Goal: Information Seeking & Learning: Learn about a topic

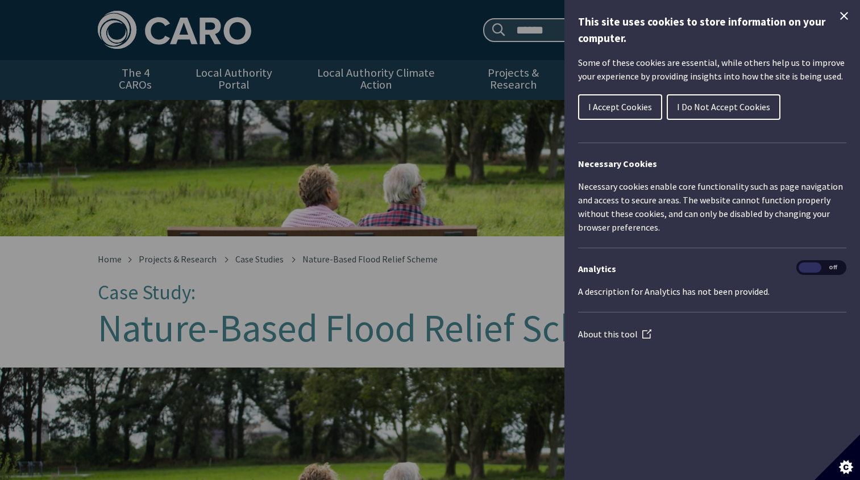
click at [612, 106] on span "I Accept Cookies" at bounding box center [620, 106] width 64 height 11
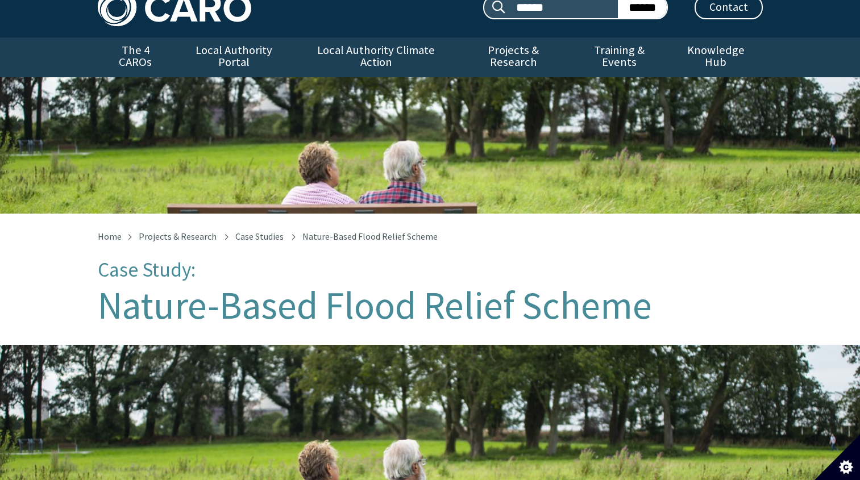
scroll to position [29, 0]
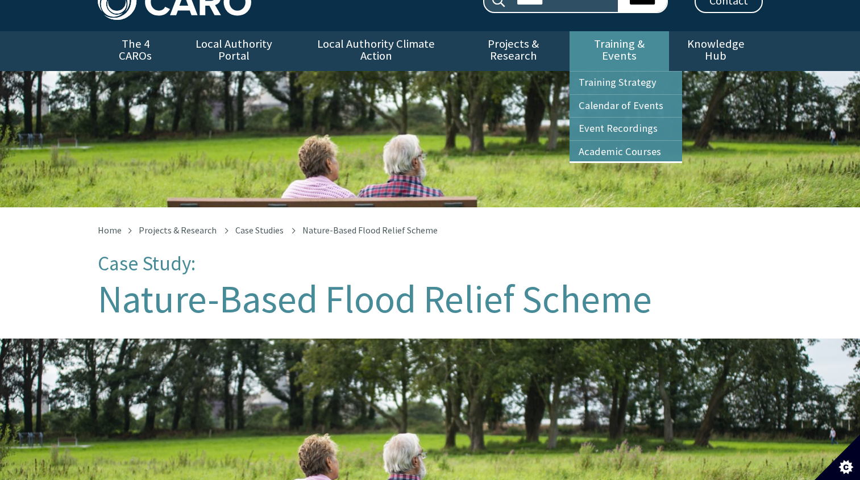
click at [634, 40] on link "Training & Events" at bounding box center [619, 51] width 99 height 40
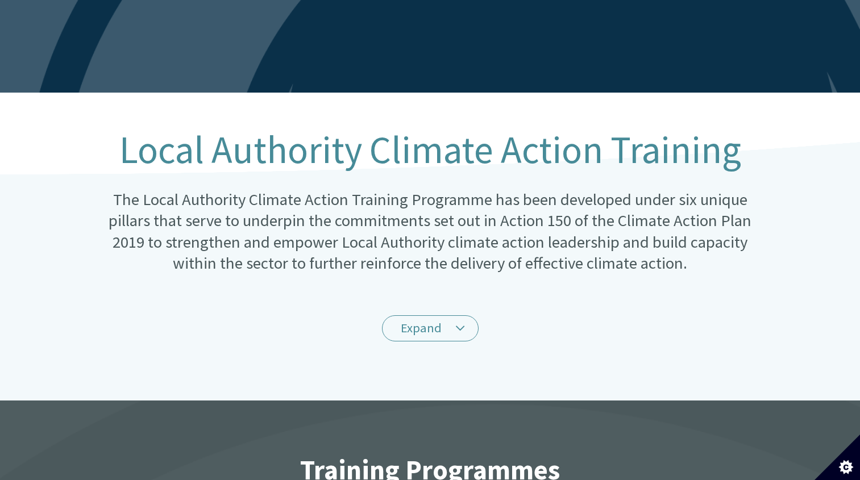
scroll to position [150, 0]
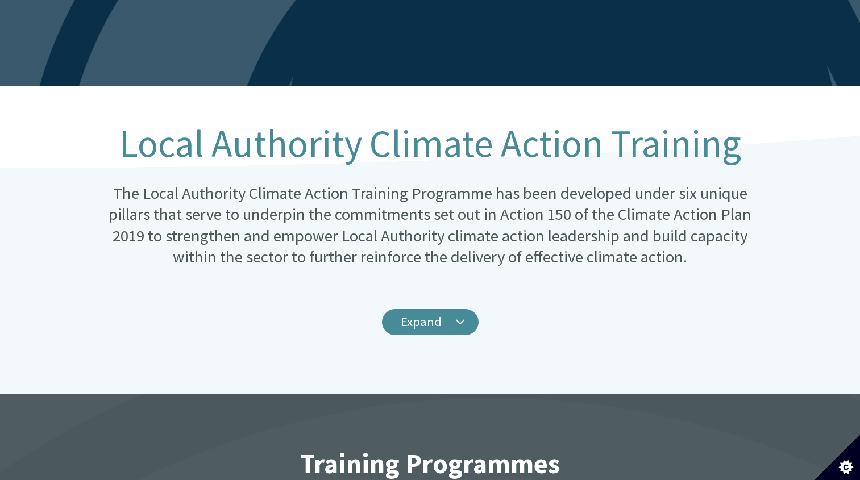
click at [446, 309] on link "Expand" at bounding box center [430, 322] width 97 height 27
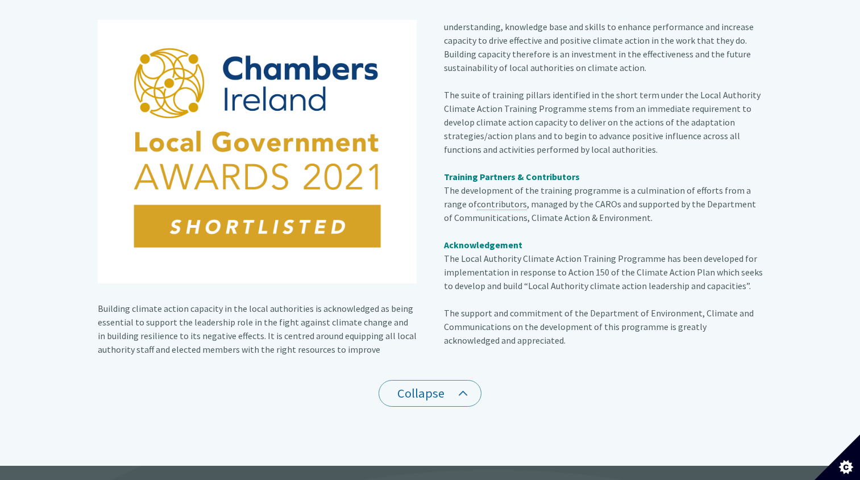
scroll to position [438, 0]
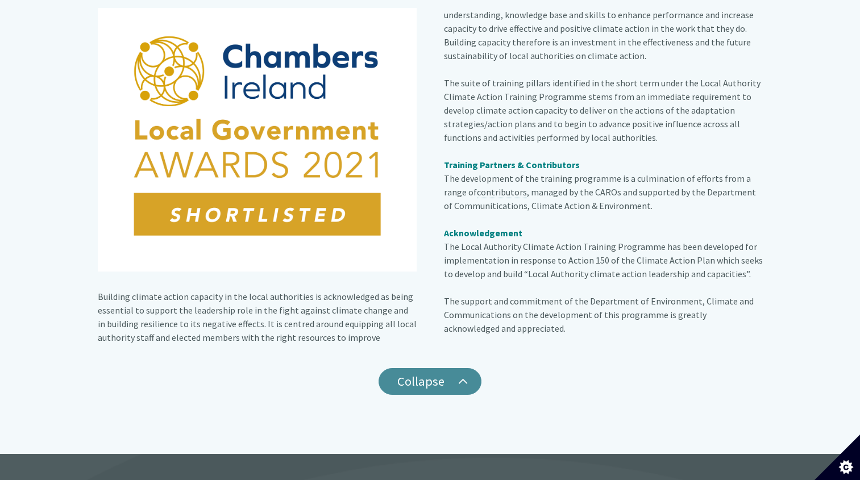
click at [454, 370] on link "Collapse" at bounding box center [430, 381] width 103 height 27
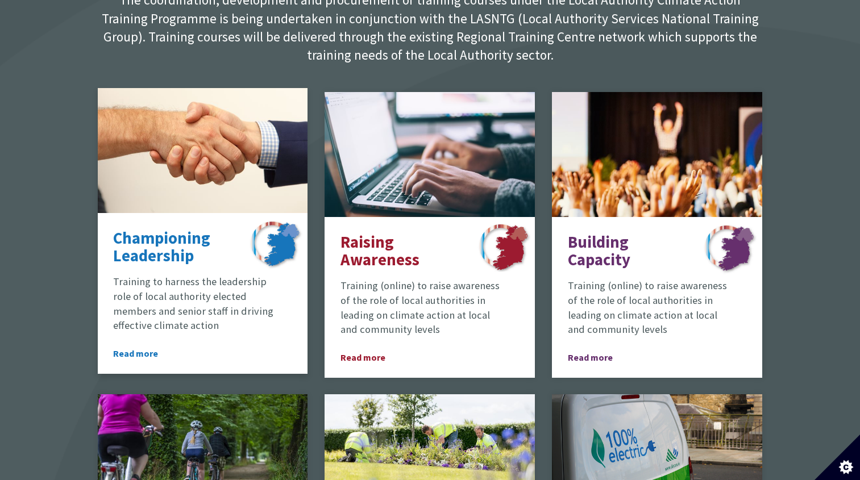
scroll to position [687, 0]
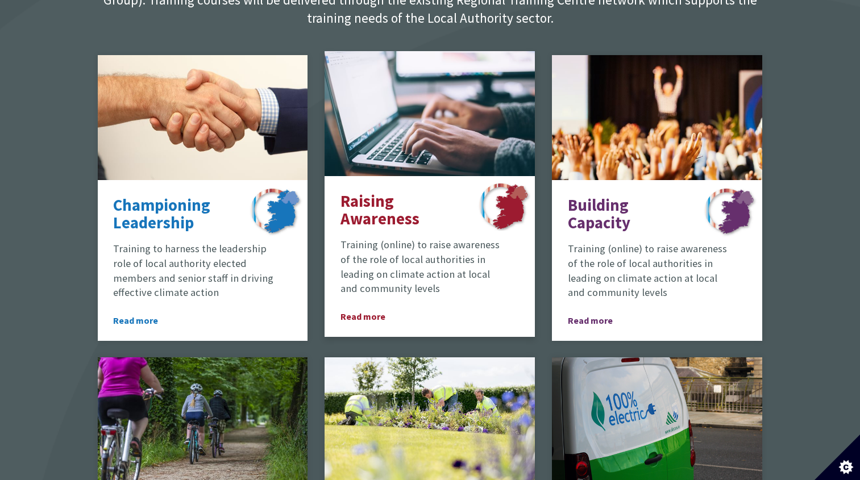
click at [441, 206] on p "Raising Awareness" at bounding box center [398, 211] width 117 height 36
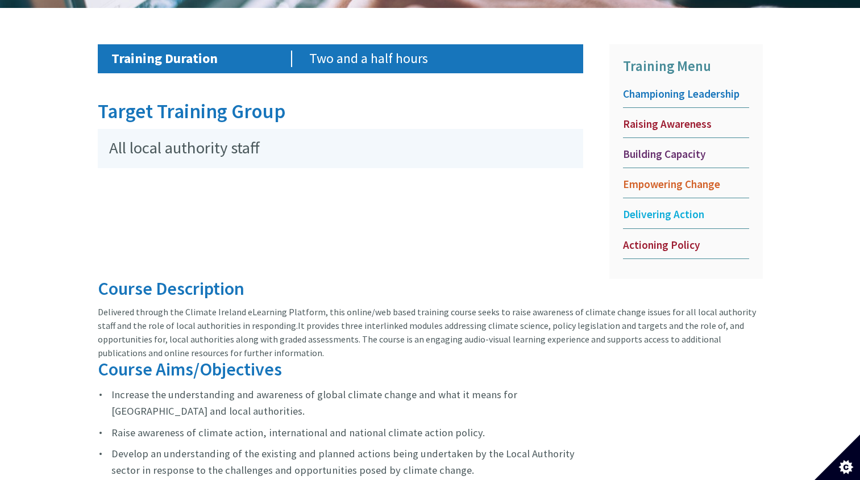
scroll to position [538, 0]
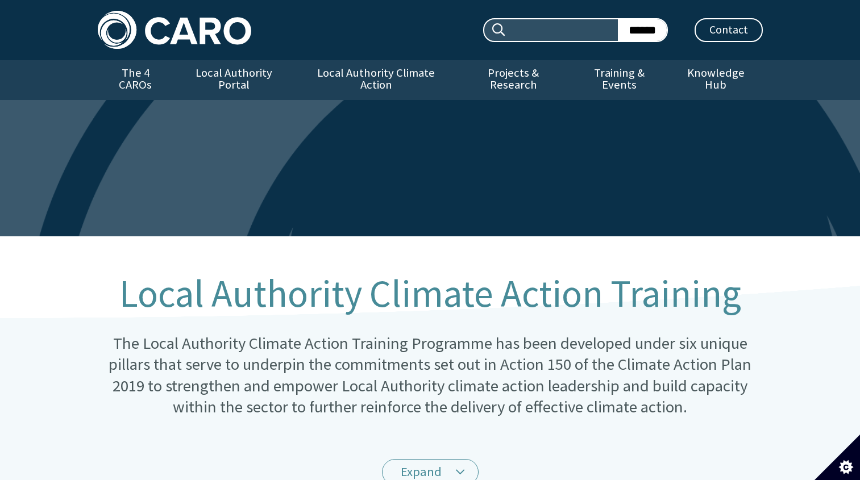
scroll to position [687, 0]
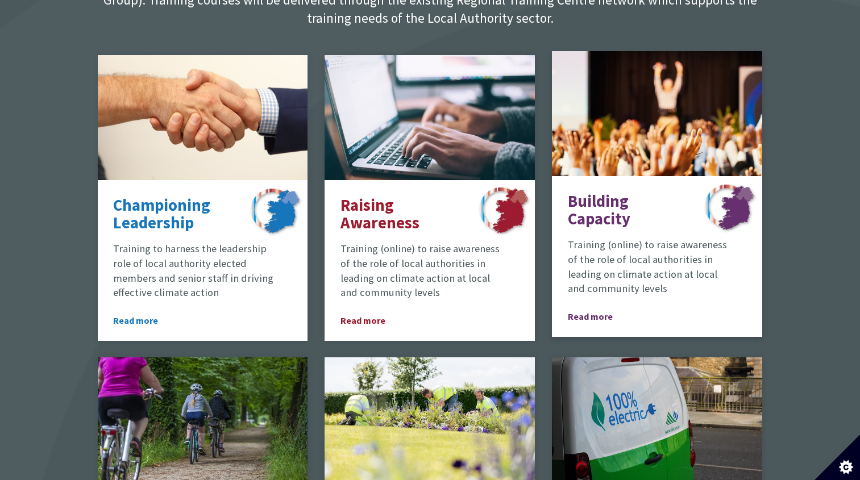
click at [608, 213] on p "Building Capacity" at bounding box center [626, 211] width 117 height 36
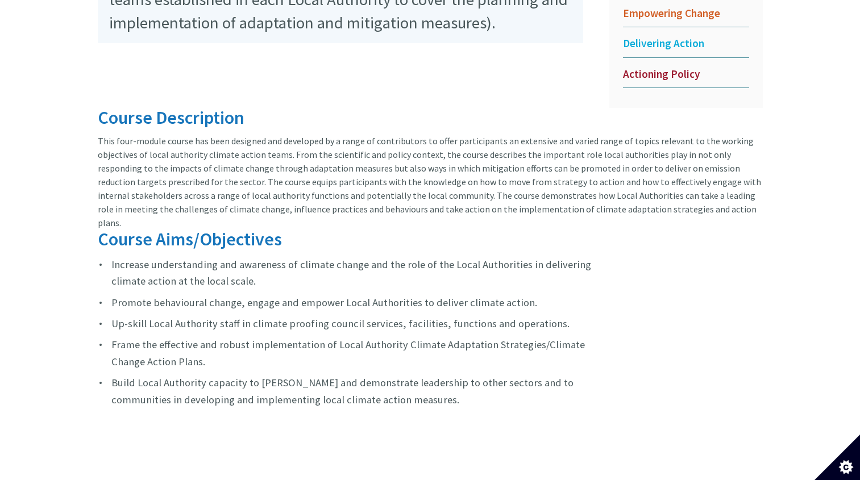
scroll to position [736, 0]
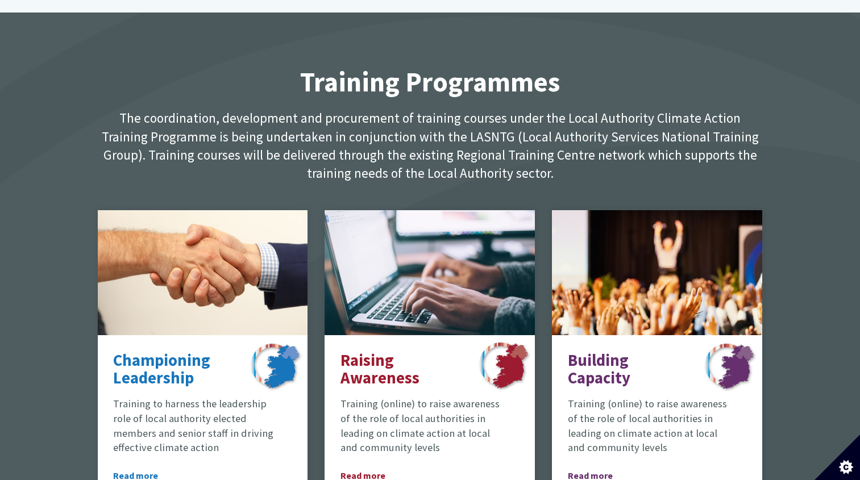
scroll to position [666, 0]
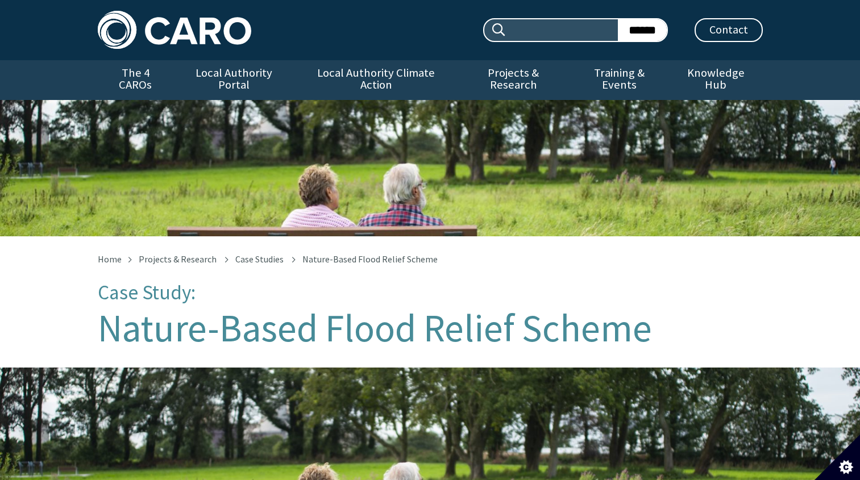
scroll to position [29, 0]
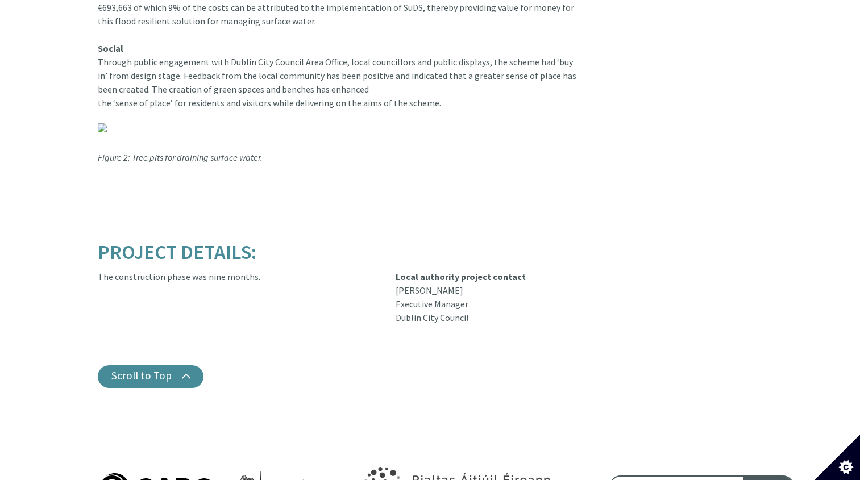
scroll to position [1373, 0]
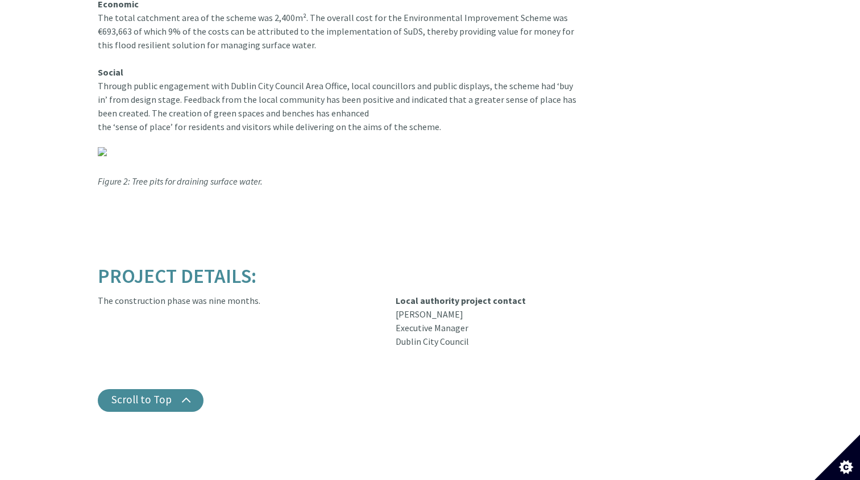
click at [99, 147] on img at bounding box center [102, 151] width 9 height 9
click at [102, 147] on img at bounding box center [102, 151] width 9 height 9
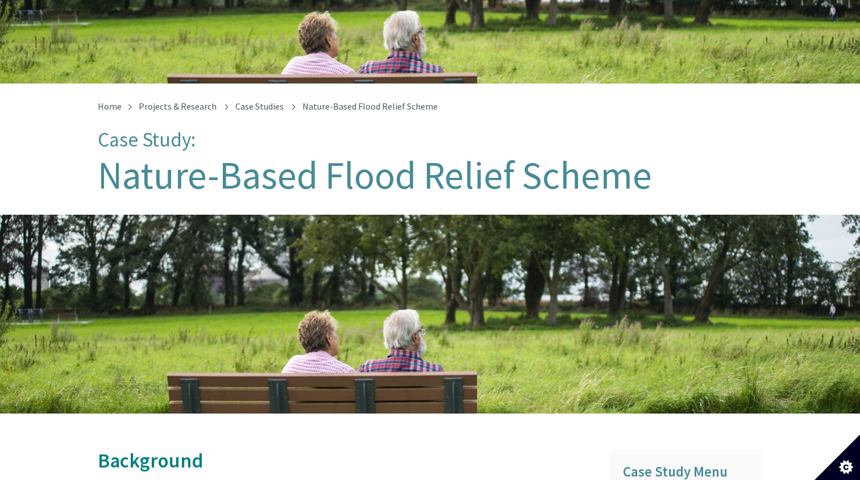
scroll to position [0, 0]
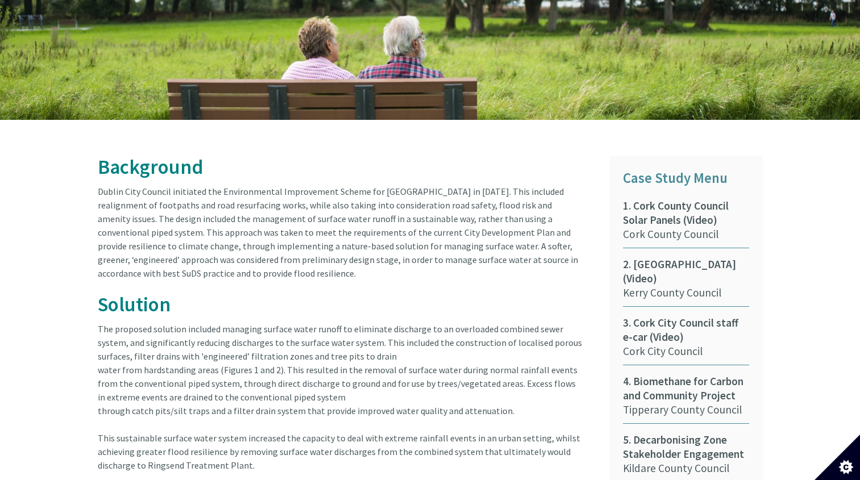
scroll to position [448, 0]
